Goal: Task Accomplishment & Management: Manage account settings

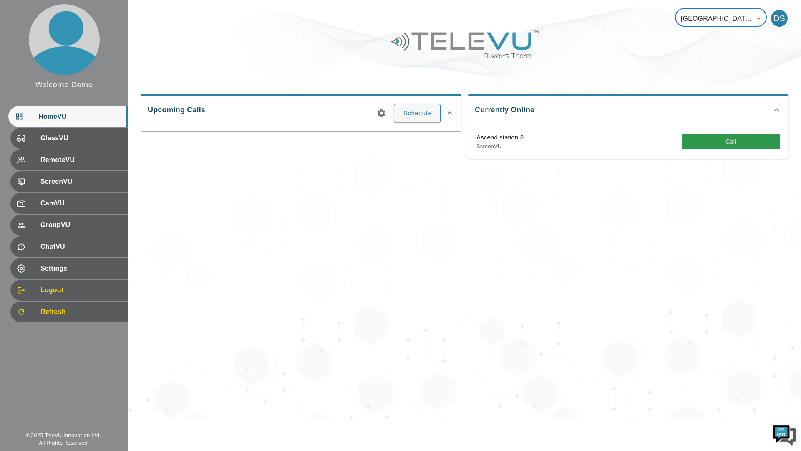
click at [725, 18] on body "Welcome Demo HomeVU GlassVU RemoteVU ScreenVU CamVU GroupVU ChatVU Settings Log…" at bounding box center [400, 209] width 801 height 419
click at [720, 51] on li "TeleVU" at bounding box center [725, 54] width 100 height 14
type input "1"
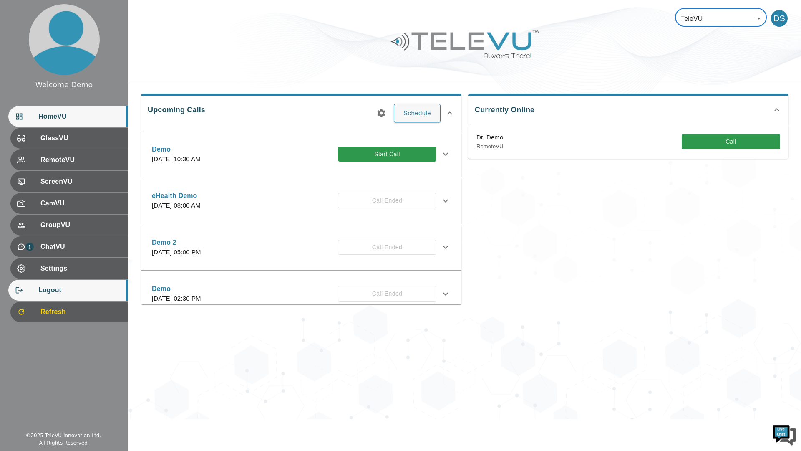
click at [36, 292] on div at bounding box center [26, 290] width 23 height 8
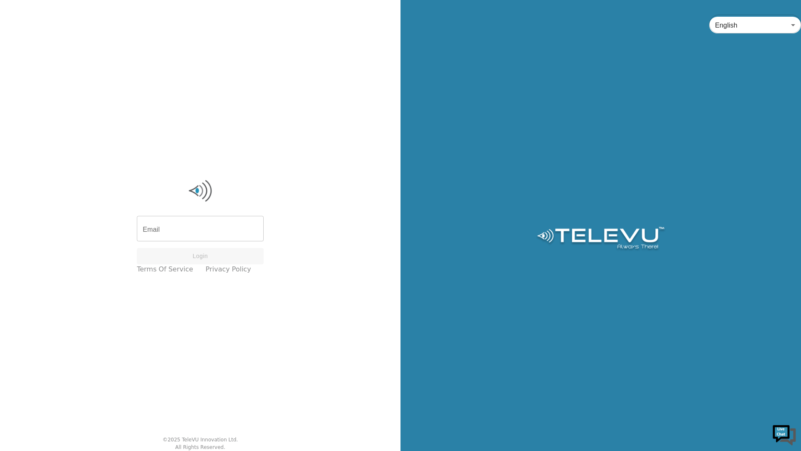
click at [214, 233] on input "Email" at bounding box center [200, 229] width 127 height 23
click at [229, 232] on input "Email" at bounding box center [200, 229] width 127 height 23
click at [227, 234] on input "Email" at bounding box center [200, 229] width 127 height 23
click at [250, 385] on div "Email Email Login Terms of Service Privacy Policy © 2025 TeleVU Innovation Ltd.…" at bounding box center [200, 225] width 401 height 451
click at [225, 232] on input "Email" at bounding box center [200, 229] width 127 height 23
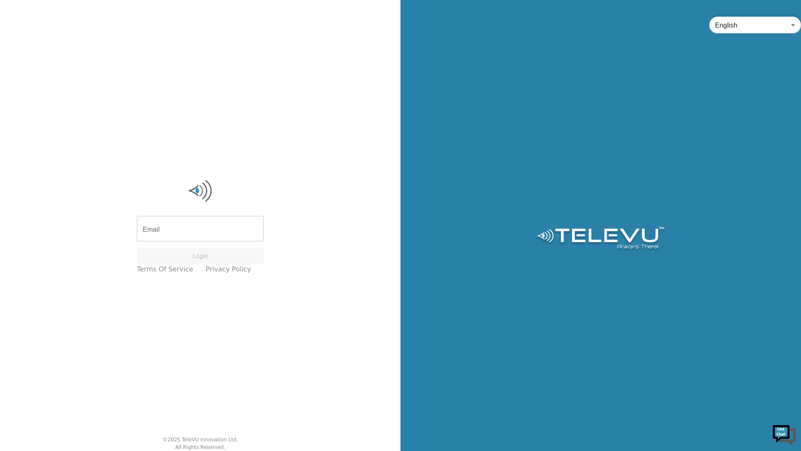
click at [223, 233] on input "Email" at bounding box center [200, 229] width 127 height 23
click at [227, 234] on input "Email" at bounding box center [200, 229] width 127 height 23
click at [232, 230] on input "Email" at bounding box center [200, 229] width 127 height 23
type input "[EMAIL_ADDRESS][DOMAIN_NAME]"
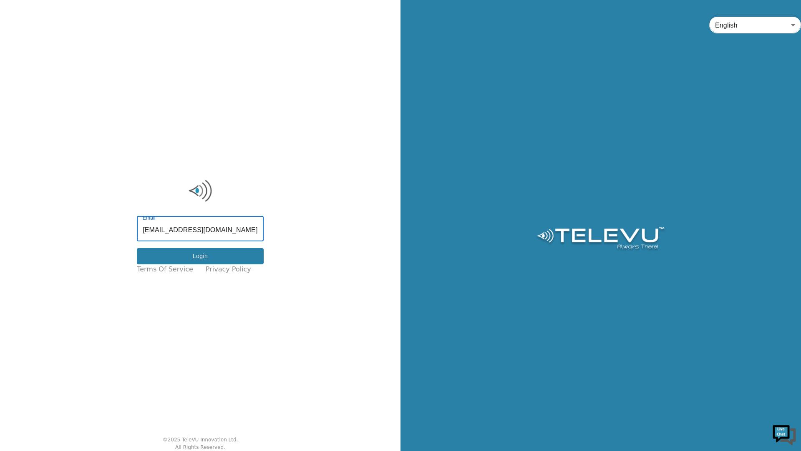
click at [227, 260] on button "Login" at bounding box center [200, 256] width 127 height 16
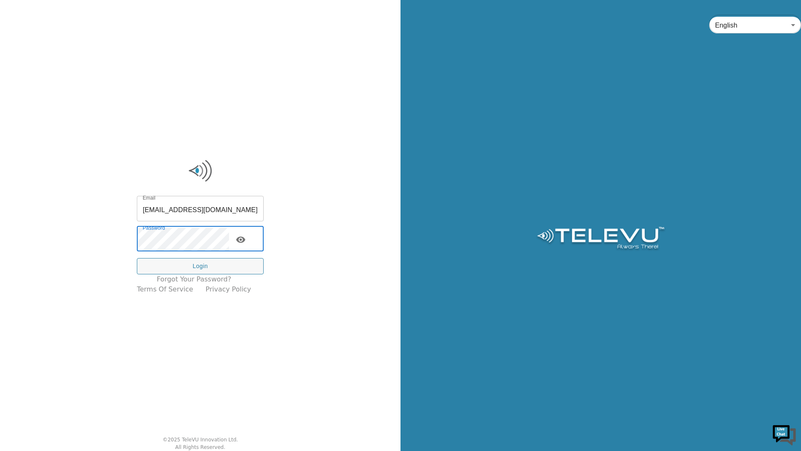
click at [159, 372] on div "Email [EMAIL_ADDRESS][DOMAIN_NAME] Email Password Password Login Forgot your pa…" at bounding box center [200, 225] width 401 height 451
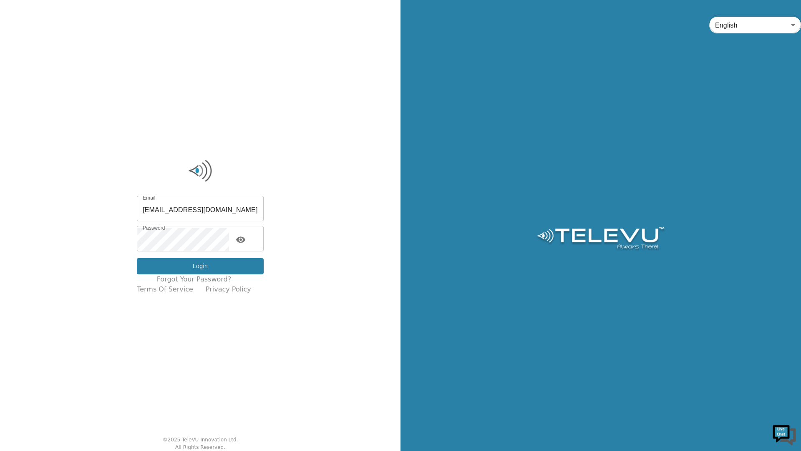
click at [186, 265] on button "Login" at bounding box center [200, 266] width 127 height 16
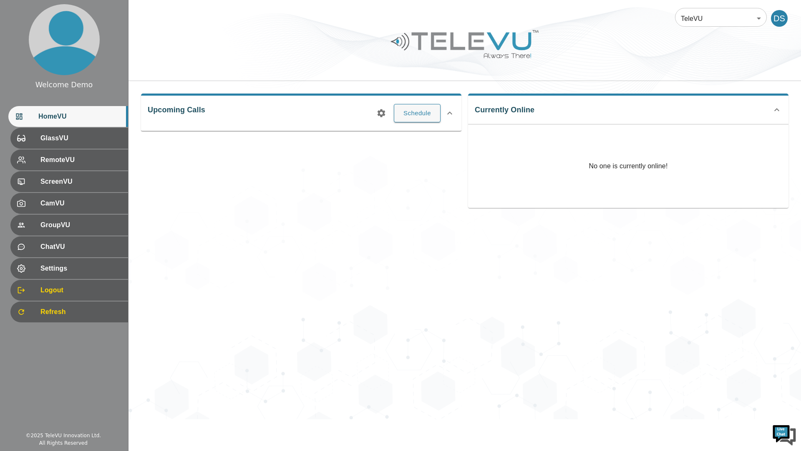
click at [236, 258] on div "TeleVU 1 ​ DS Upcoming Calls Schedule Currently Online No one is currently onli…" at bounding box center [465, 209] width 673 height 419
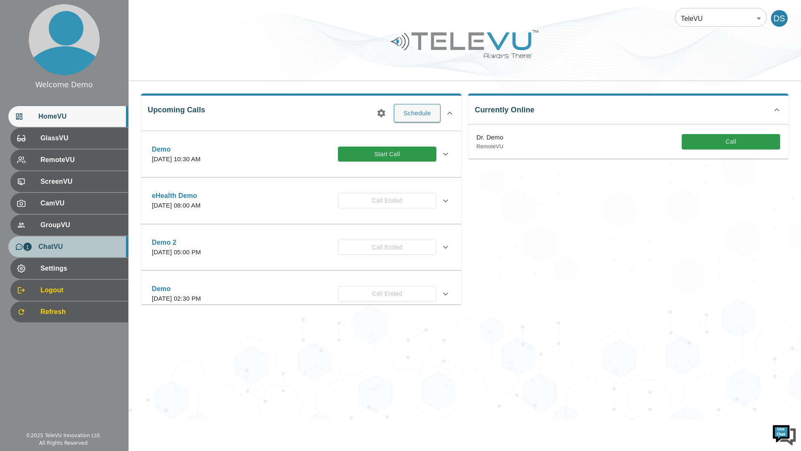
click at [106, 243] on span "ChatVU" at bounding box center [79, 247] width 83 height 10
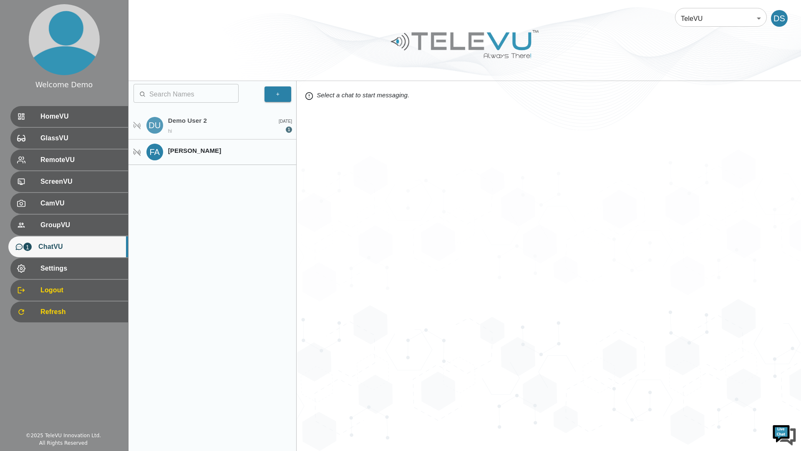
click at [242, 131] on div "Demo User 2 hi" at bounding box center [215, 125] width 94 height 19
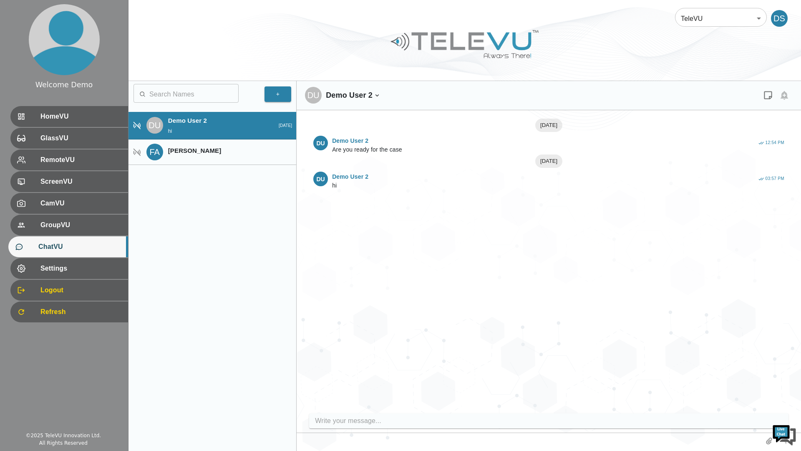
click at [504, 440] on div at bounding box center [549, 440] width 505 height 16
click at [492, 425] on input "write your message" at bounding box center [551, 420] width 472 height 13
click at [483, 421] on input "write your message" at bounding box center [551, 420] width 472 height 13
click at [481, 424] on input "write your message" at bounding box center [551, 420] width 472 height 13
click at [482, 424] on input "write your message" at bounding box center [551, 420] width 472 height 13
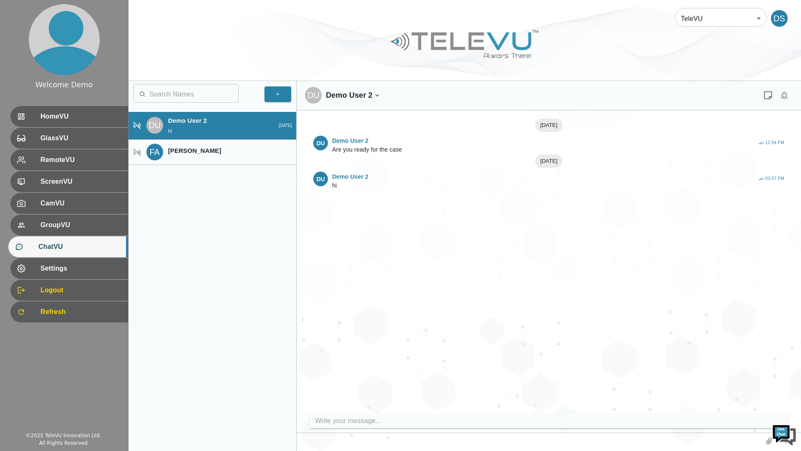
click at [482, 424] on input "write your message" at bounding box center [551, 420] width 472 height 13
click at [343, 424] on input "write your message" at bounding box center [551, 420] width 472 height 13
click at [85, 116] on span "HomeVU" at bounding box center [79, 116] width 83 height 10
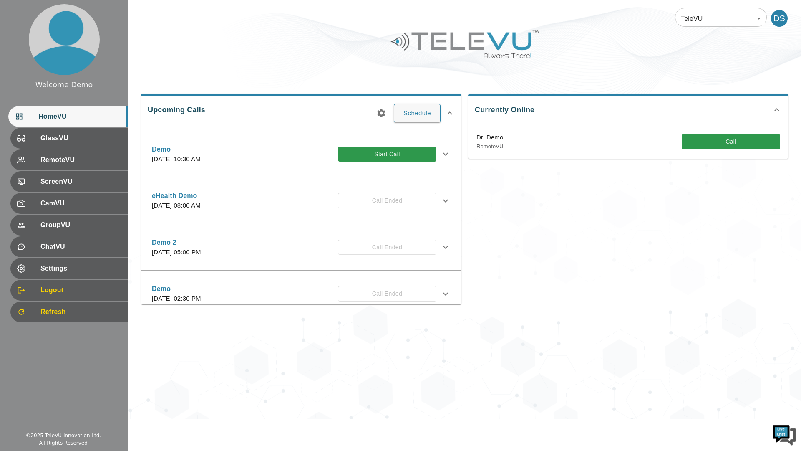
click at [781, 14] on div "DS" at bounding box center [779, 18] width 17 height 17
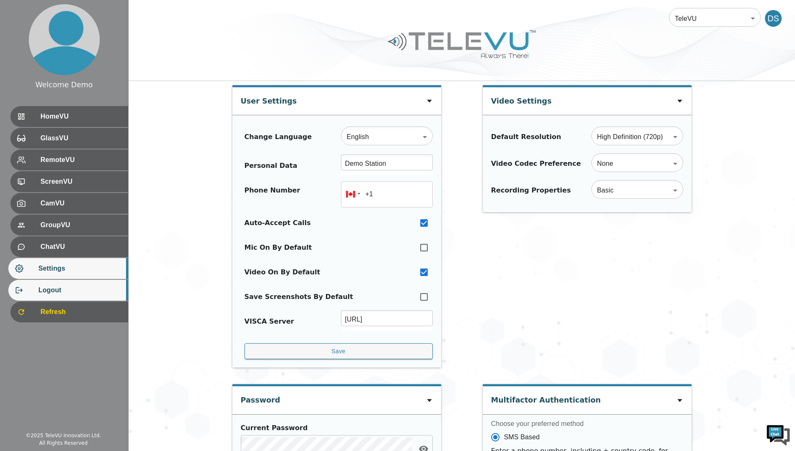
click at [94, 299] on div "Logout" at bounding box center [68, 290] width 120 height 21
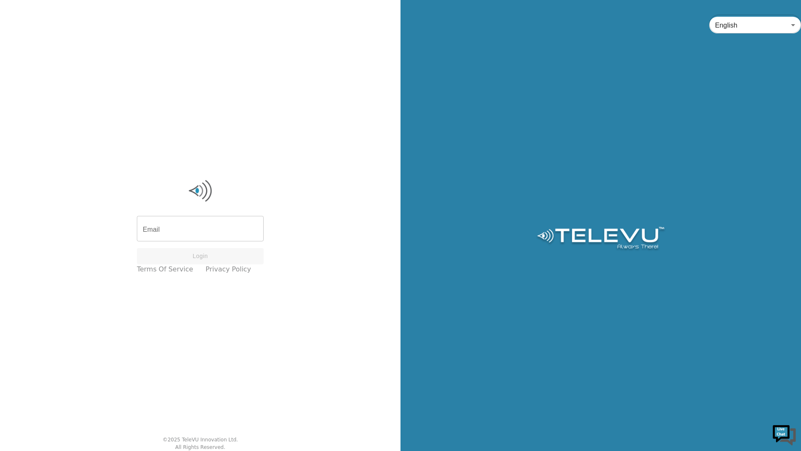
click at [236, 232] on input "Email" at bounding box center [200, 229] width 127 height 23
click at [220, 233] on input "Email" at bounding box center [200, 229] width 127 height 23
click at [222, 230] on input "Email" at bounding box center [200, 229] width 127 height 23
click at [296, 208] on div "Email Email Login Terms of Service Privacy Policy © 2025 TeleVU Innovation Ltd.…" at bounding box center [200, 225] width 401 height 451
click at [217, 382] on div "Email Email Login Terms of Service Privacy Policy © 2025 TeleVU Innovation Ltd.…" at bounding box center [200, 225] width 401 height 450
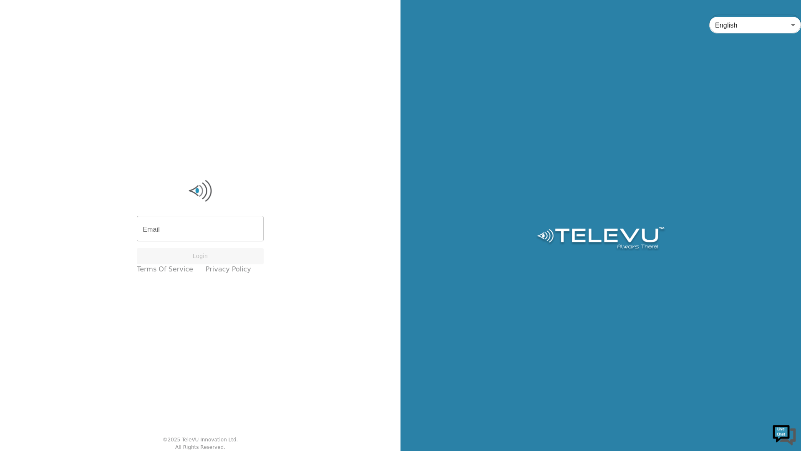
click at [207, 228] on input "Email" at bounding box center [200, 229] width 127 height 23
type input "[EMAIL_ADDRESS][DOMAIN_NAME]"
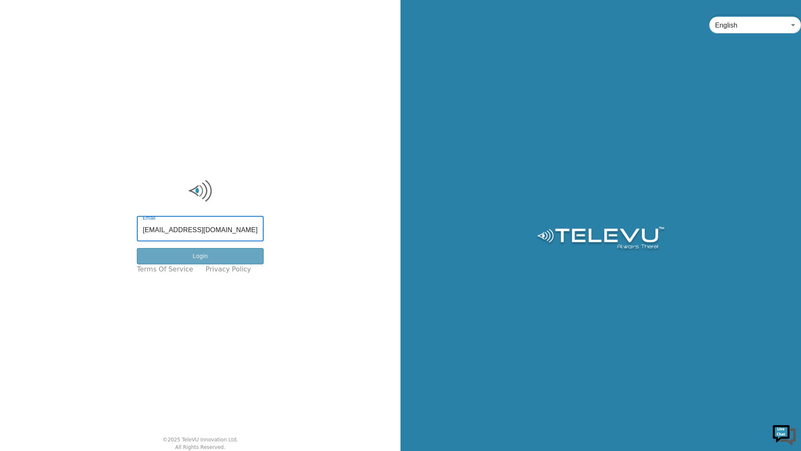
click at [235, 254] on button "Login" at bounding box center [200, 256] width 127 height 16
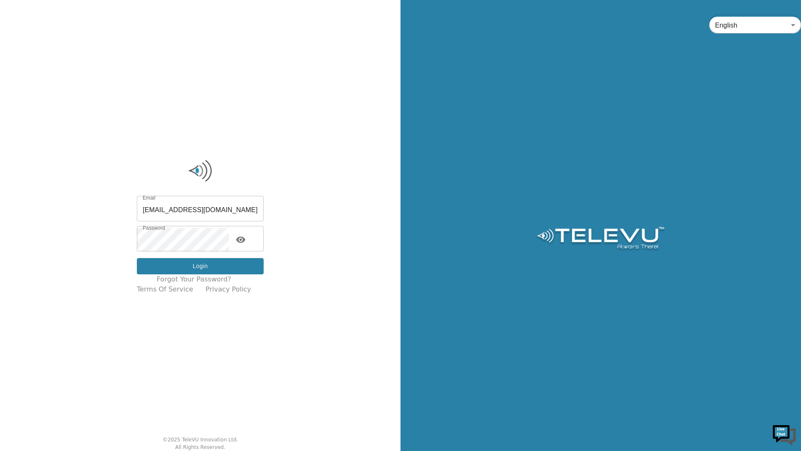
click at [232, 265] on button "Login" at bounding box center [200, 266] width 127 height 16
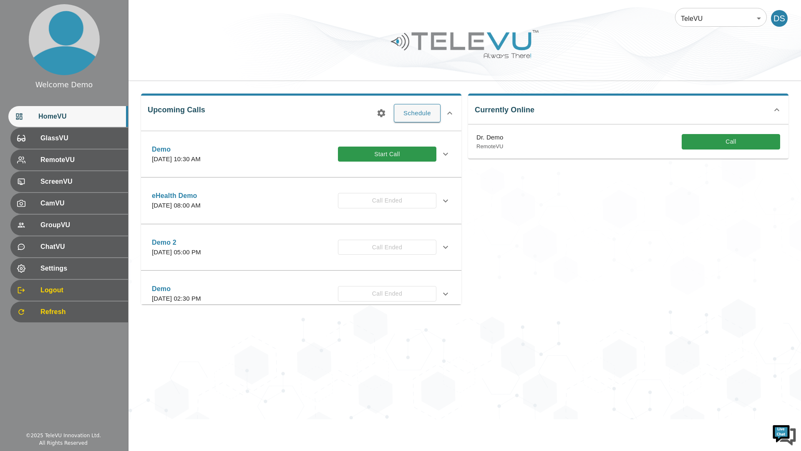
click at [784, 16] on div "DS" at bounding box center [779, 18] width 17 height 17
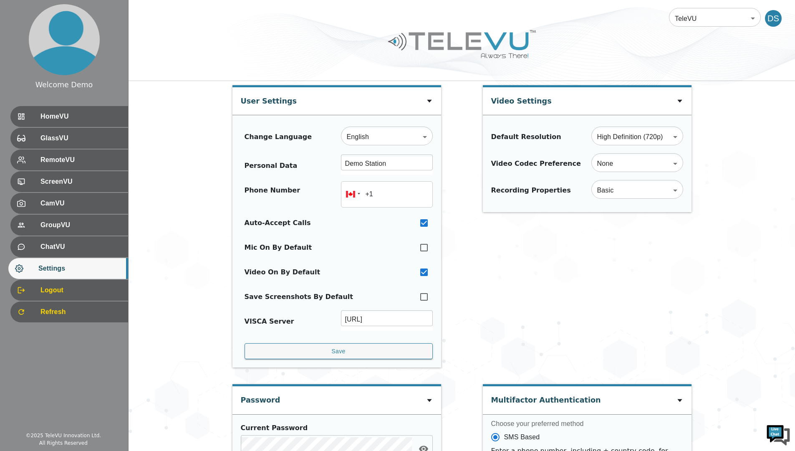
click at [105, 250] on span "ChatVU" at bounding box center [80, 247] width 81 height 10
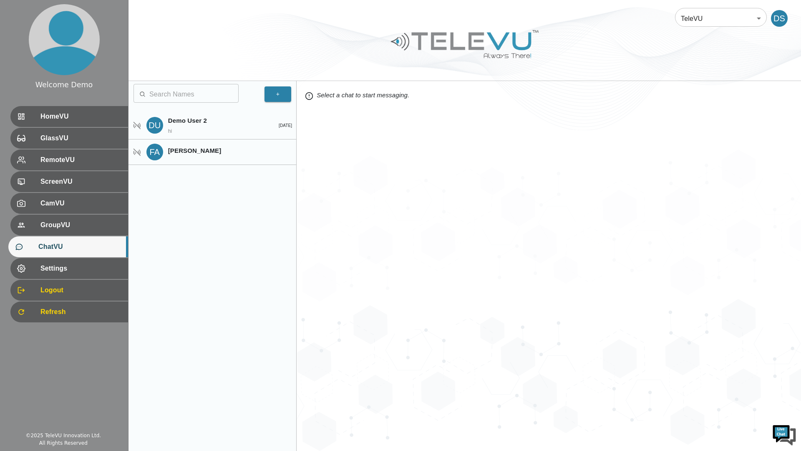
click at [99, 126] on div "HomeVU" at bounding box center [69, 116] width 118 height 21
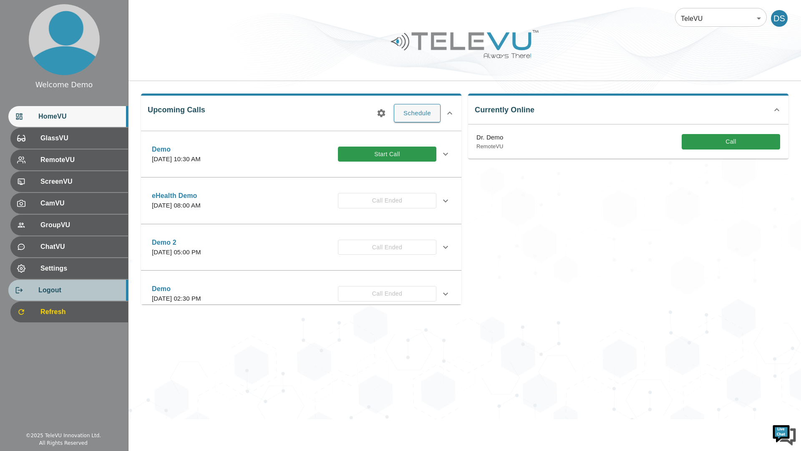
click at [106, 288] on span "Logout" at bounding box center [79, 290] width 83 height 10
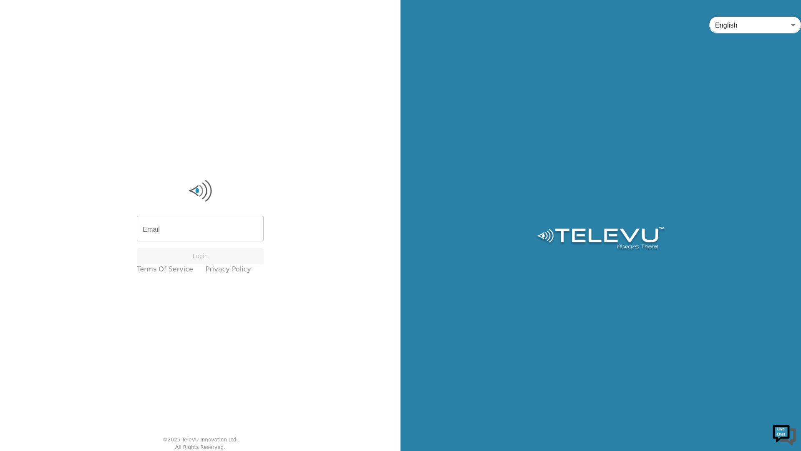
click at [231, 234] on input "Email" at bounding box center [200, 229] width 127 height 23
click at [236, 233] on input "Email" at bounding box center [200, 229] width 127 height 23
click at [232, 234] on input "Email" at bounding box center [200, 229] width 127 height 23
click at [234, 228] on input "Email" at bounding box center [200, 229] width 127 height 23
click at [235, 228] on input "Email" at bounding box center [200, 229] width 127 height 23
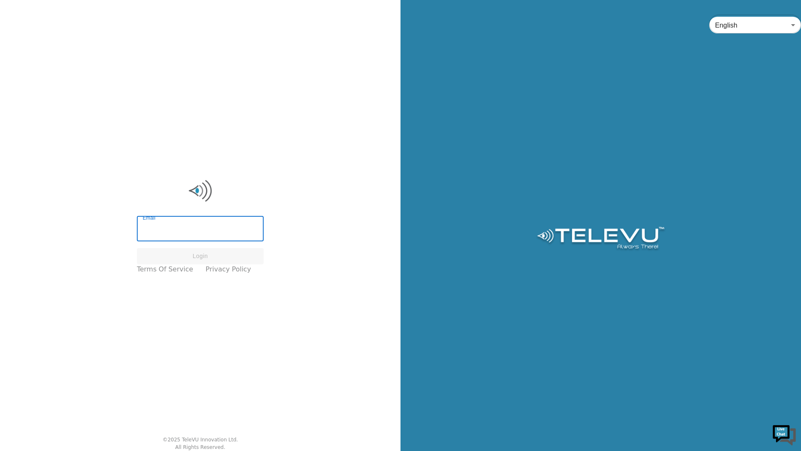
click at [232, 229] on input "Email" at bounding box center [200, 229] width 127 height 23
click at [236, 228] on input "Email" at bounding box center [200, 229] width 127 height 23
click at [237, 230] on input "Email" at bounding box center [200, 229] width 127 height 23
type input "[EMAIL_ADDRESS][DOMAIN_NAME]"
click at [242, 255] on button "Login" at bounding box center [200, 256] width 127 height 16
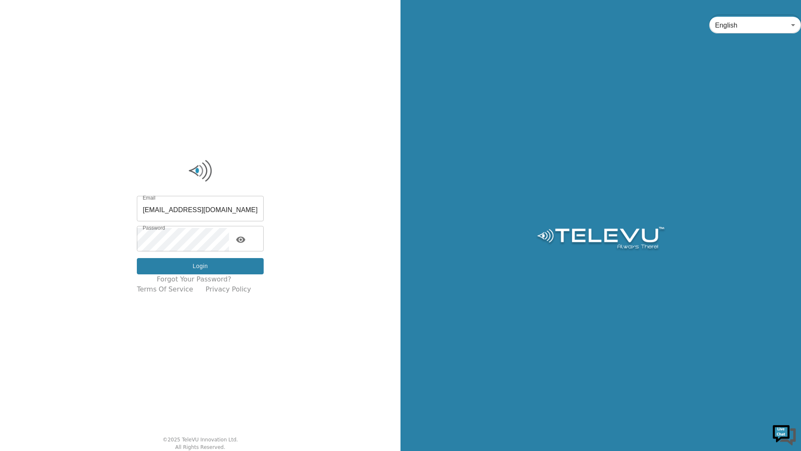
click at [165, 260] on button "Login" at bounding box center [200, 266] width 127 height 16
click at [159, 267] on button "Login" at bounding box center [200, 266] width 127 height 16
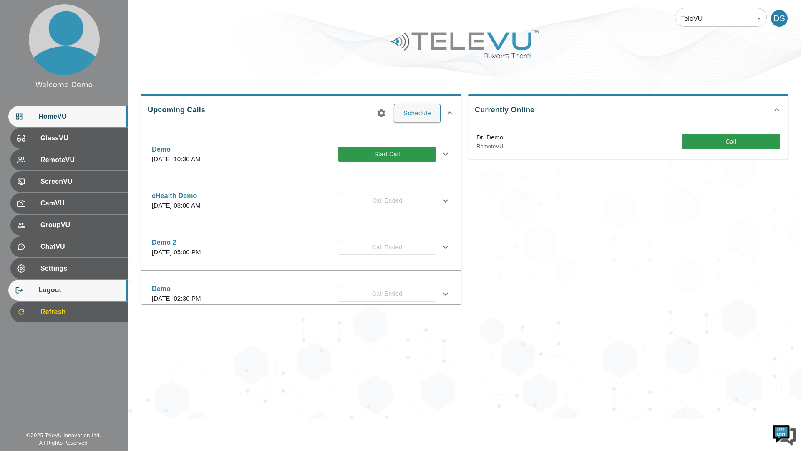
click at [20, 292] on icon at bounding box center [19, 290] width 8 height 8
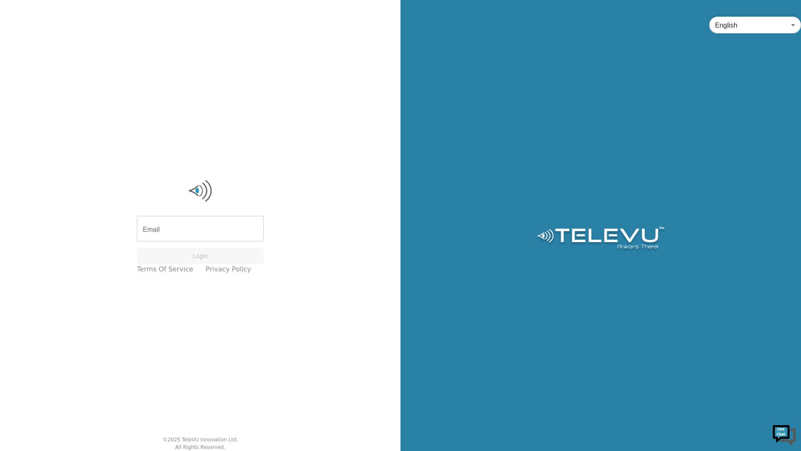
click at [159, 228] on input "Email" at bounding box center [200, 229] width 127 height 23
click at [208, 232] on input "Email" at bounding box center [200, 229] width 127 height 23
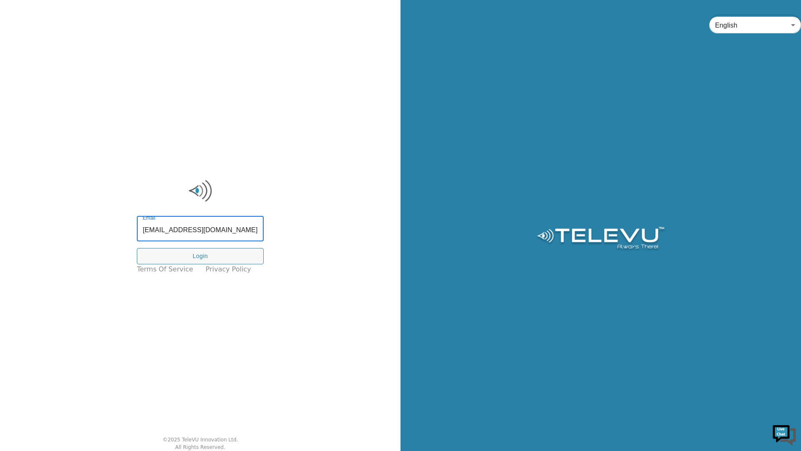
click at [197, 231] on input "[EMAIL_ADDRESS][DOMAIN_NAME]" at bounding box center [200, 229] width 127 height 23
click at [198, 231] on input "[EMAIL_ADDRESS][DOMAIN_NAME]" at bounding box center [200, 229] width 127 height 23
click at [199, 230] on input "[EMAIL_ADDRESS][DOMAIN_NAME]" at bounding box center [200, 229] width 127 height 23
click at [202, 232] on input "[EMAIL_ADDRESS][DOMAIN_NAME]" at bounding box center [200, 229] width 127 height 23
type input "[EMAIL_ADDRESS][DOMAIN_NAME]"
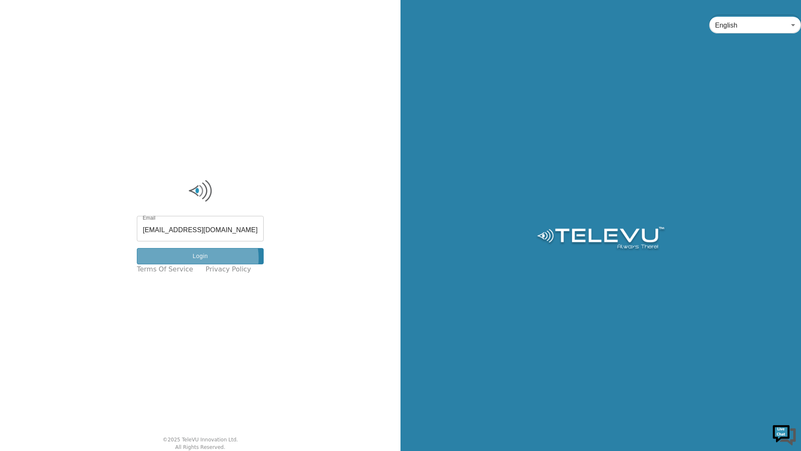
click at [204, 258] on button "Login" at bounding box center [200, 256] width 127 height 16
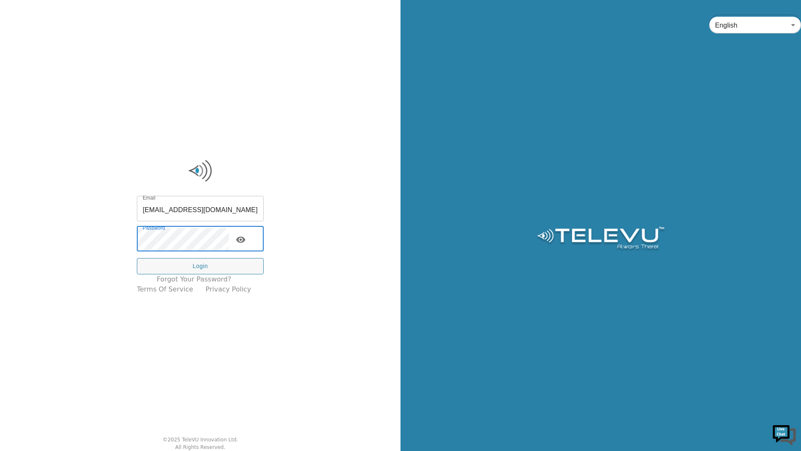
click at [245, 240] on icon "toggle password visibility" at bounding box center [240, 240] width 9 height 6
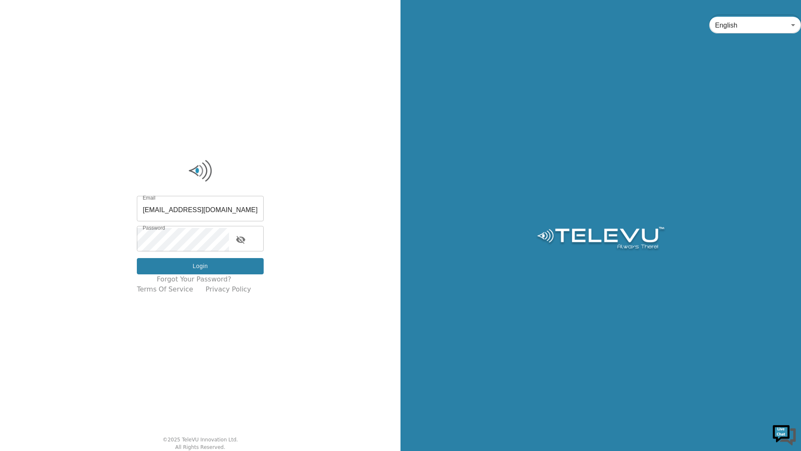
click at [242, 269] on button "Login" at bounding box center [200, 266] width 127 height 16
click at [233, 213] on input "[EMAIL_ADDRESS][DOMAIN_NAME]" at bounding box center [200, 209] width 127 height 23
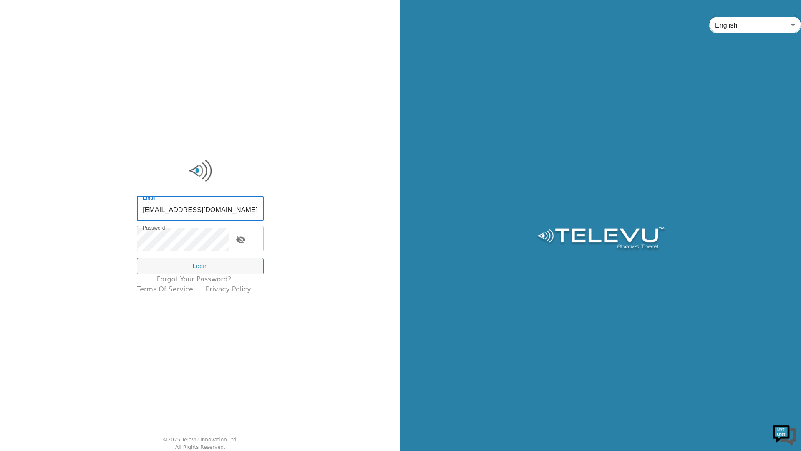
click at [202, 211] on input "[EMAIL_ADDRESS][DOMAIN_NAME]" at bounding box center [200, 209] width 127 height 23
type input "[EMAIL_ADDRESS][DOMAIN_NAME]"
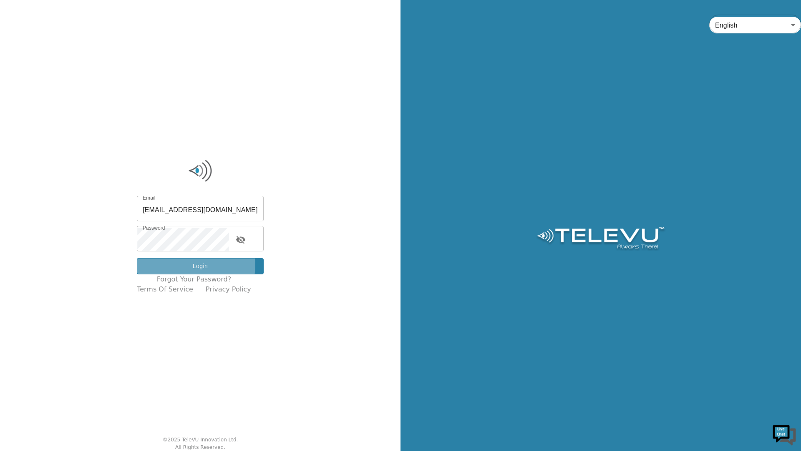
click at [202, 265] on button "Login" at bounding box center [200, 266] width 127 height 16
